Goal: Find specific page/section: Find specific page/section

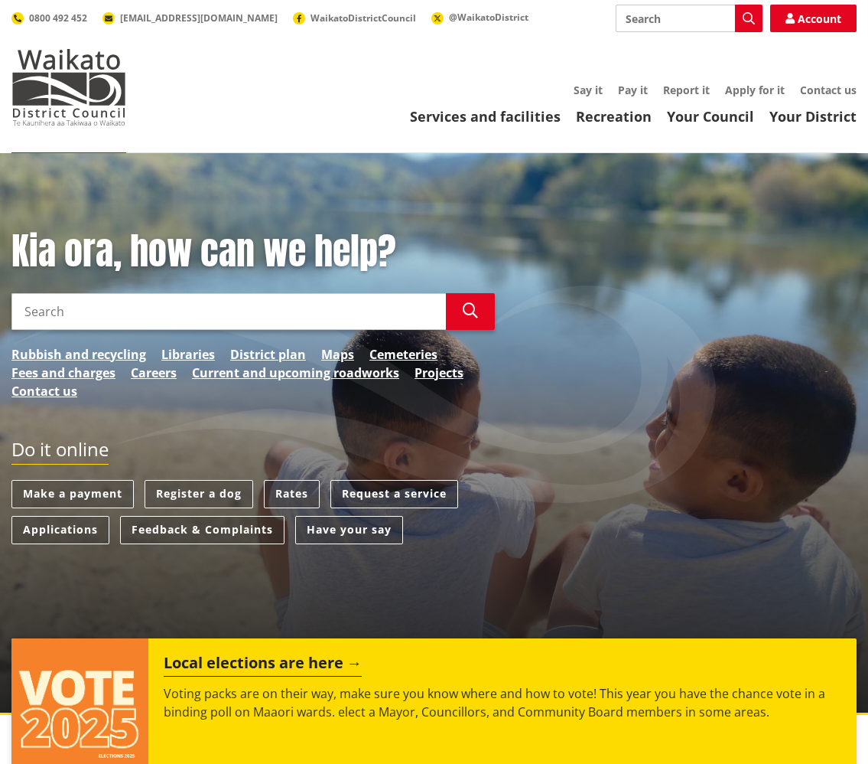
click at [684, 28] on input "Search" at bounding box center [689, 19] width 147 height 28
type input "LTP25"
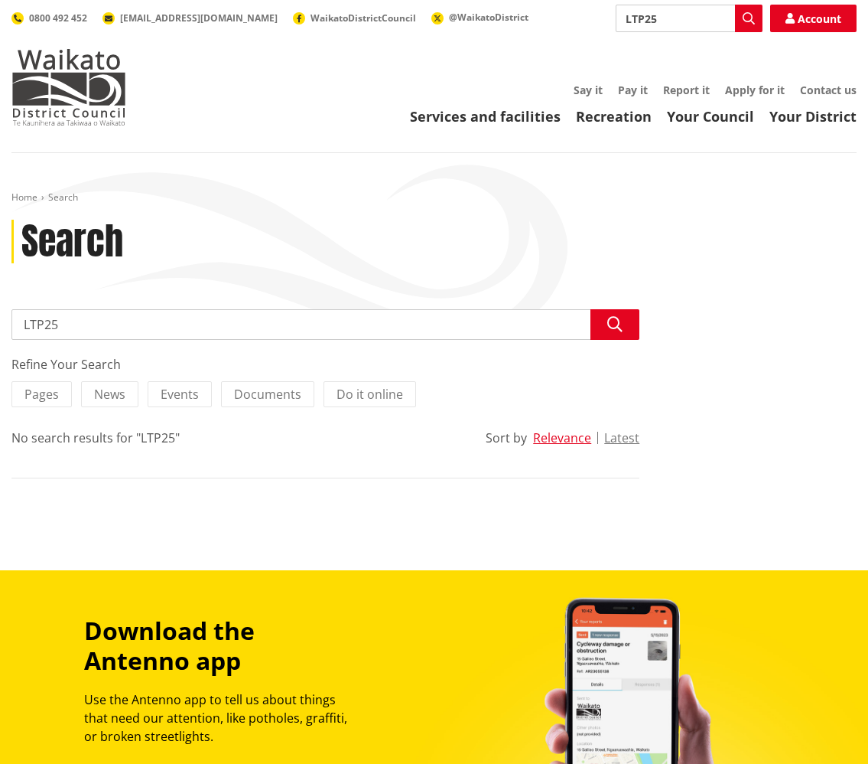
click at [141, 336] on input "LTP25" at bounding box center [325, 324] width 628 height 31
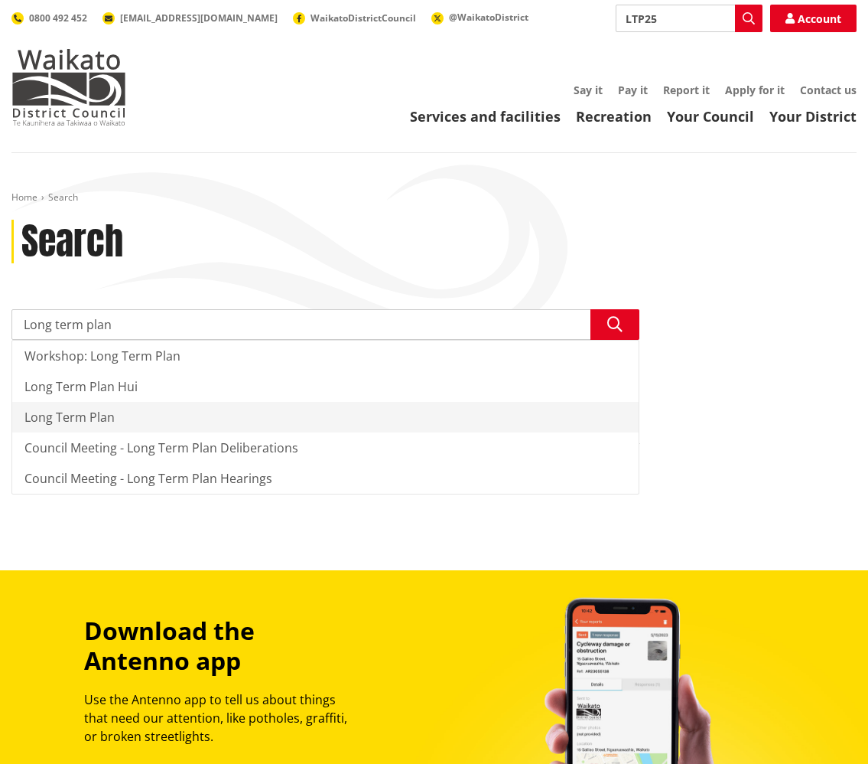
click at [79, 415] on div "Long Term Plan" at bounding box center [325, 417] width 627 height 31
type input "Long Term Plan"
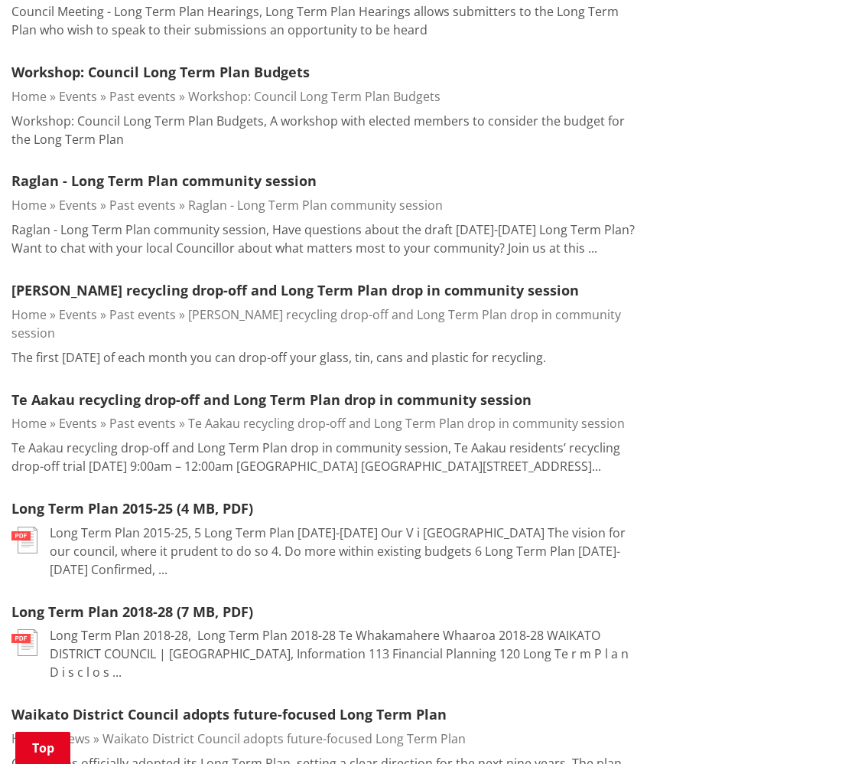
scroll to position [1356, 0]
click at [135, 498] on link "Long Term Plan 2015-25 (4 MB, PDF)" at bounding box center [132, 507] width 242 height 18
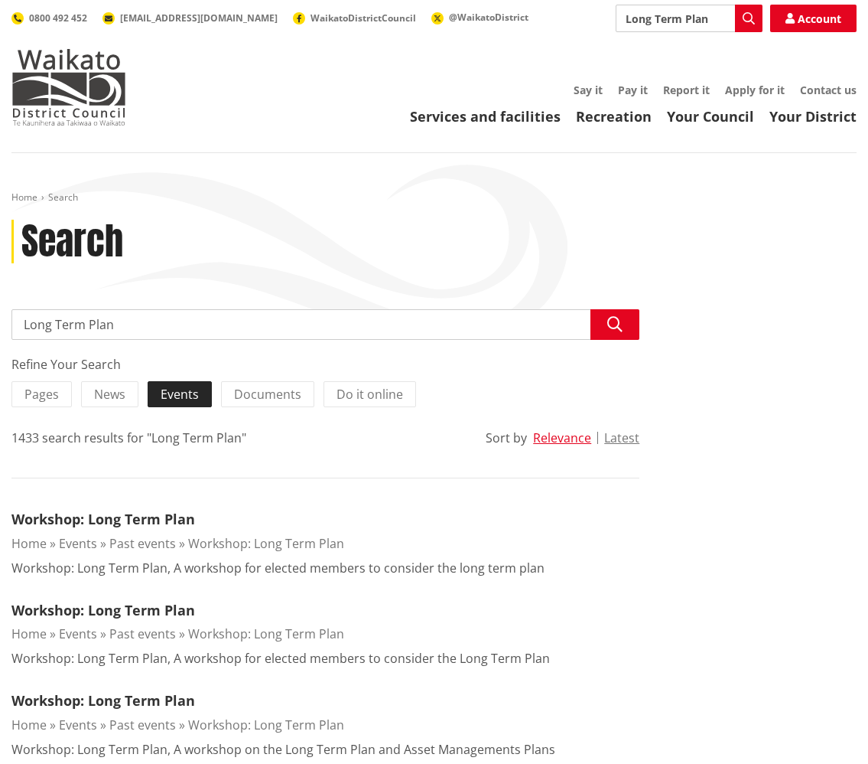
scroll to position [0, 0]
click at [132, 332] on input "Long Term Plan" at bounding box center [325, 324] width 628 height 31
type input "Long Term Plan 2025"
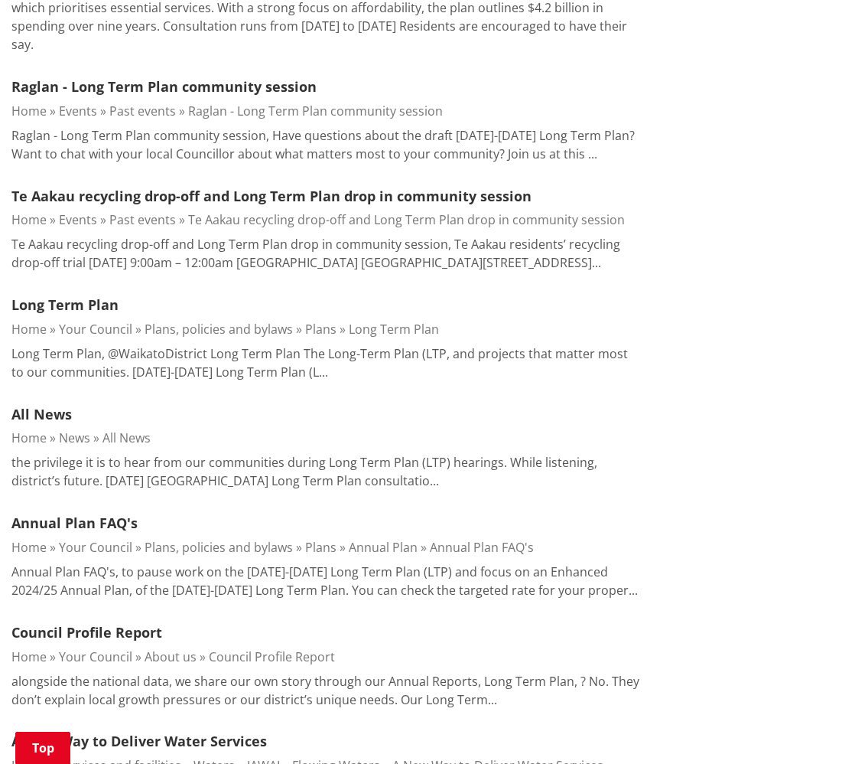
scroll to position [617, 0]
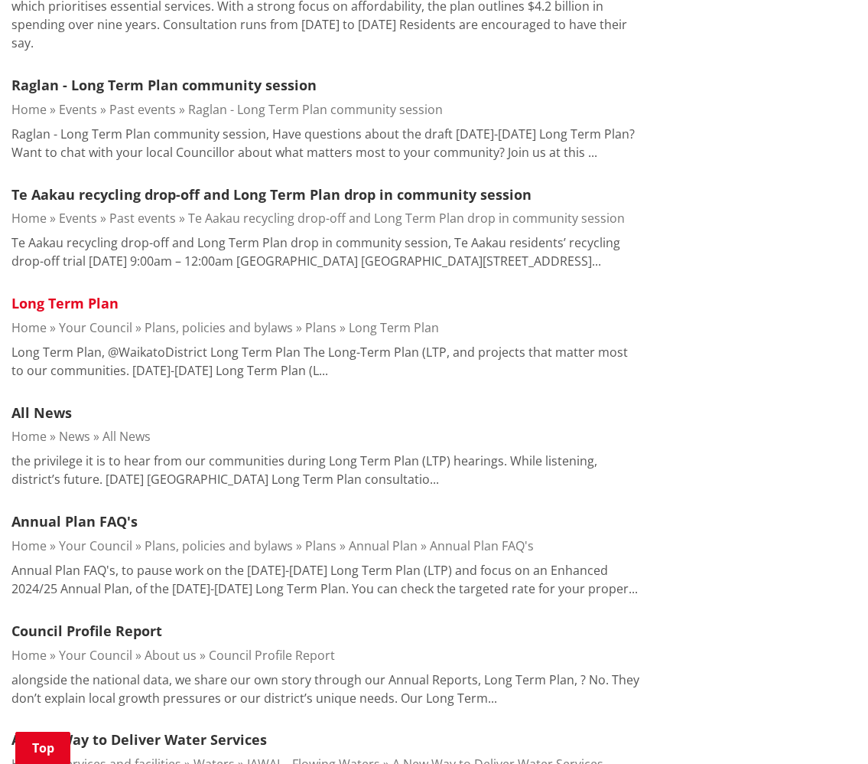
click at [105, 294] on link "Long Term Plan" at bounding box center [64, 303] width 107 height 18
